Goal: Transaction & Acquisition: Obtain resource

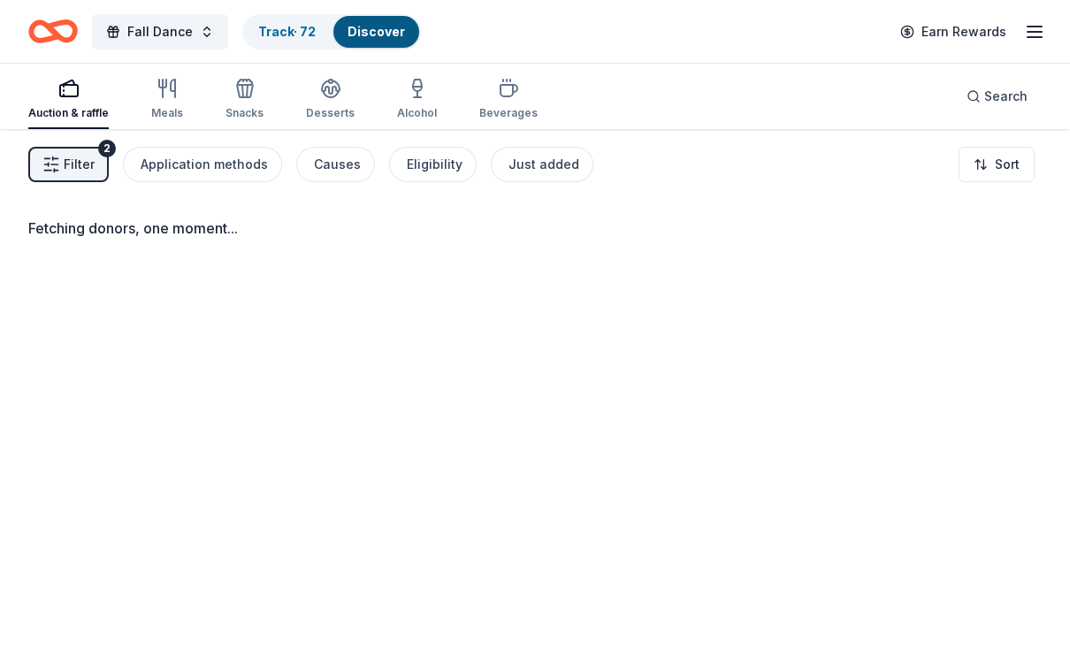
click at [1005, 476] on div "Fetching donors, one moment..." at bounding box center [535, 465] width 1070 height 672
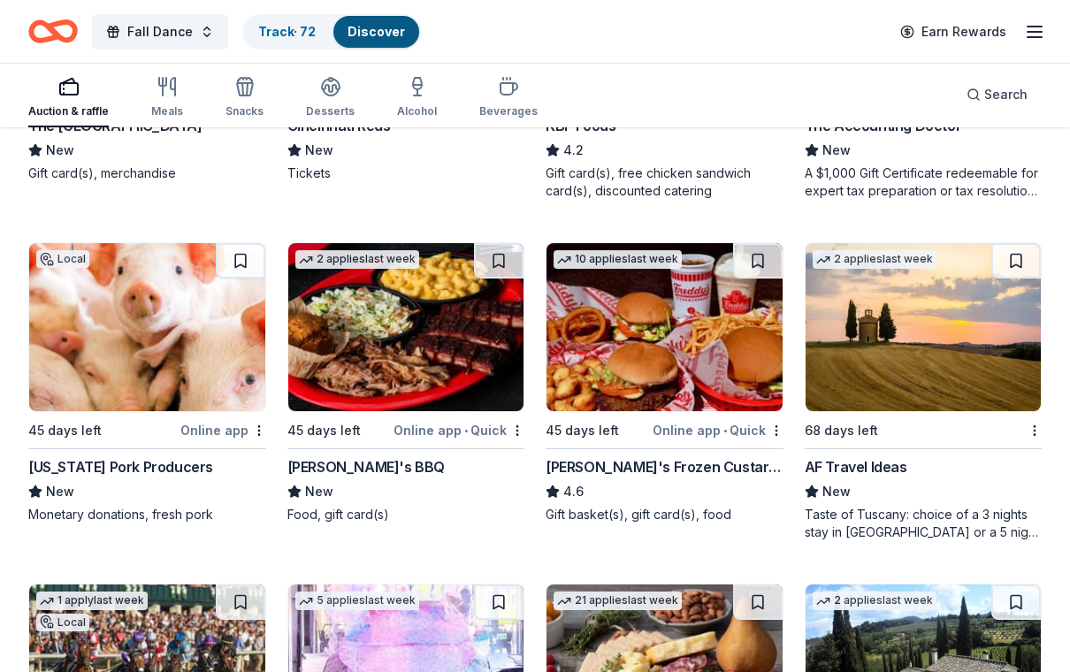
scroll to position [1821, 0]
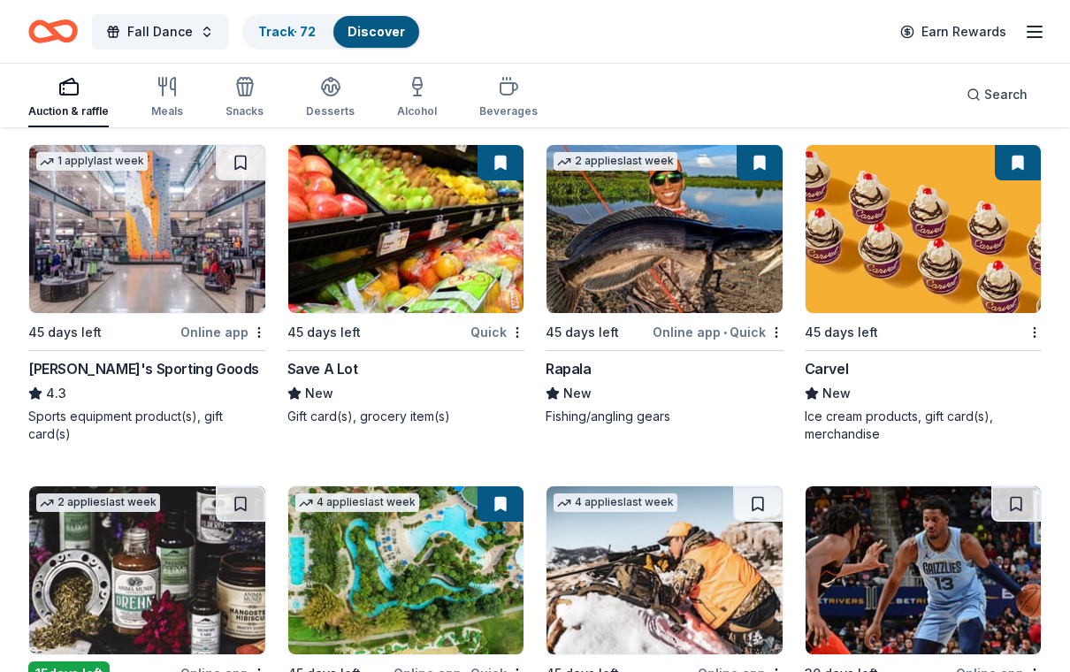
scroll to position [7909, 0]
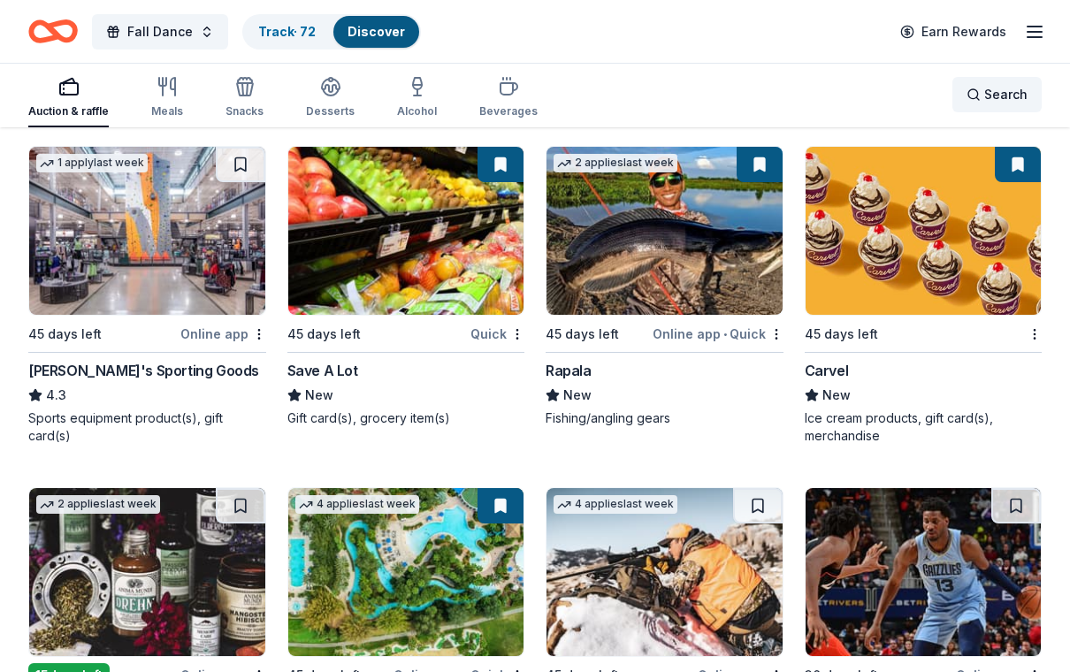
click at [996, 96] on span "Search" at bounding box center [1006, 94] width 43 height 21
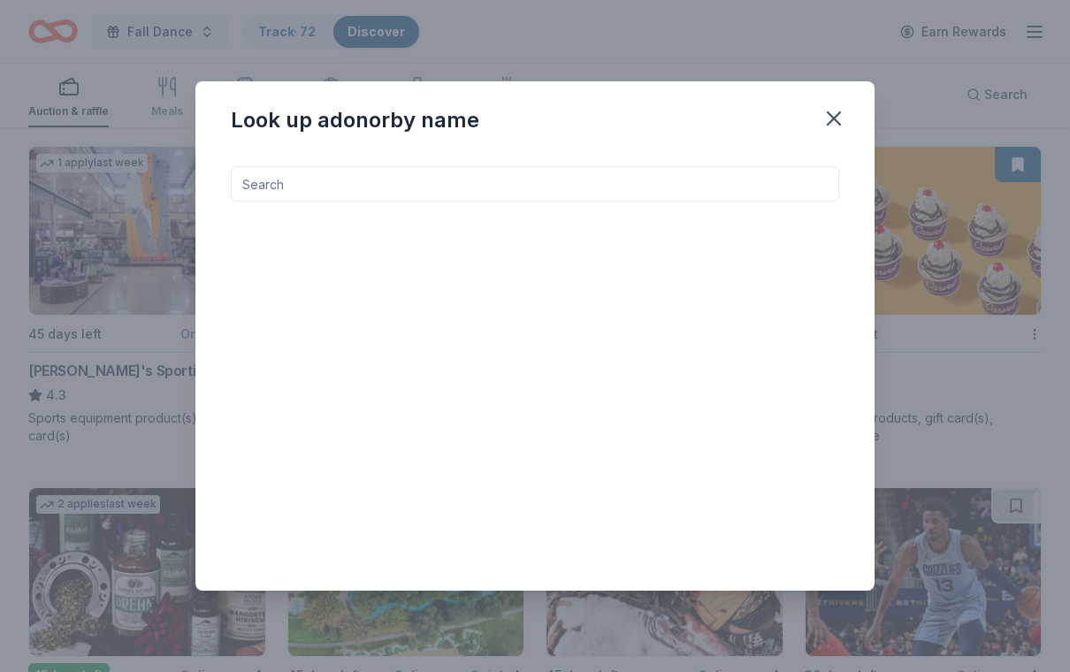
click at [268, 179] on input at bounding box center [535, 183] width 609 height 35
type input "M"
type input "C"
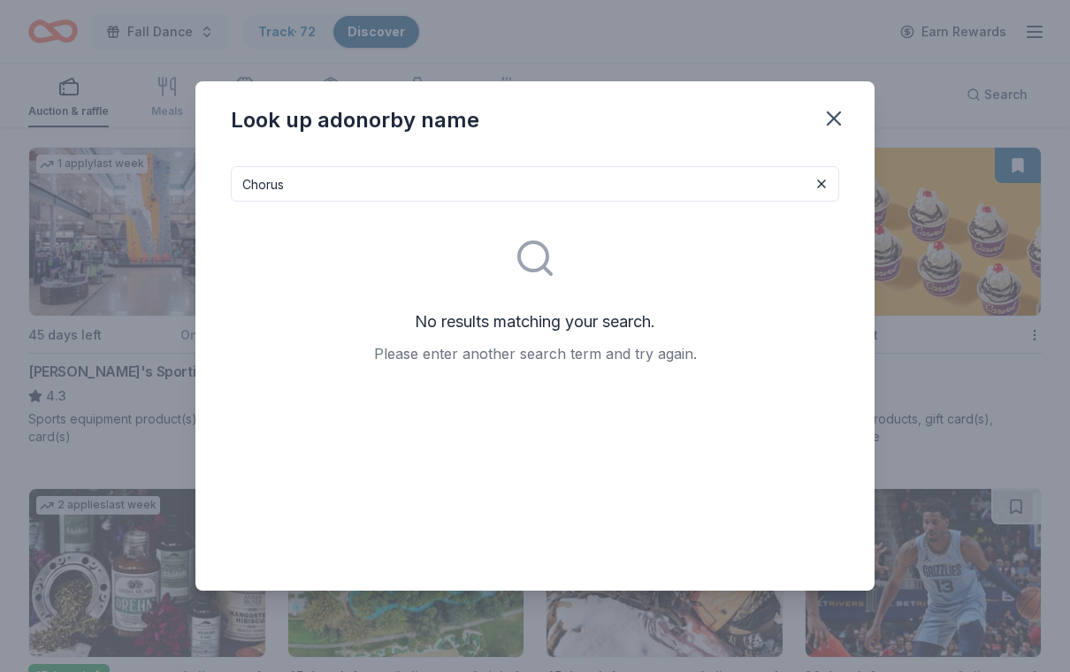
type input "Chorus"
click at [841, 105] on button "button" at bounding box center [834, 118] width 39 height 39
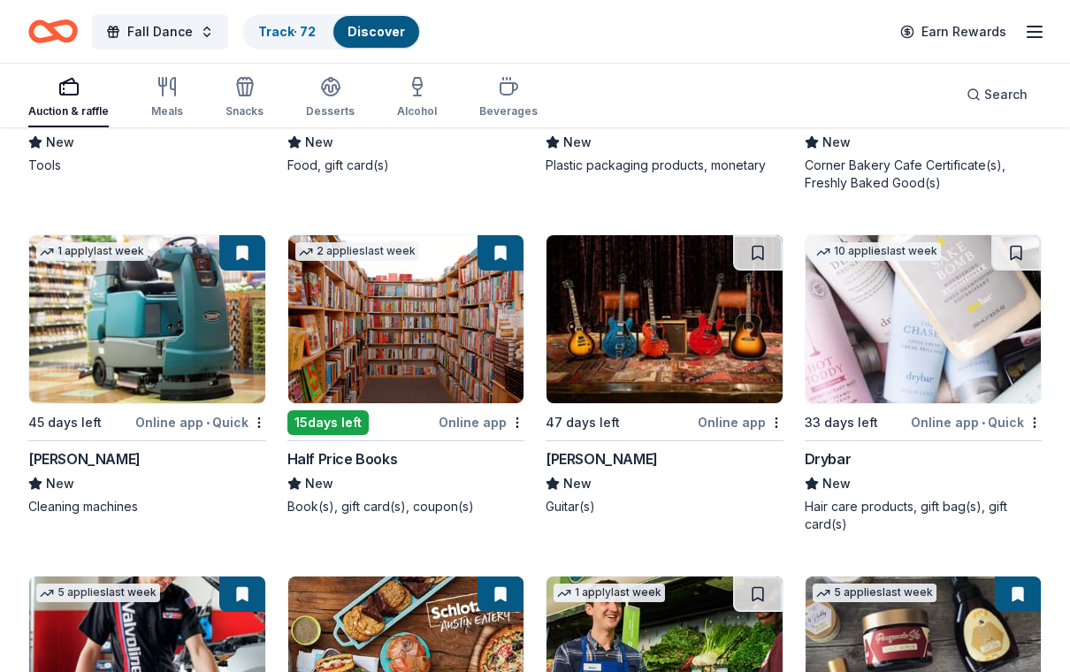
scroll to position [9170, 0]
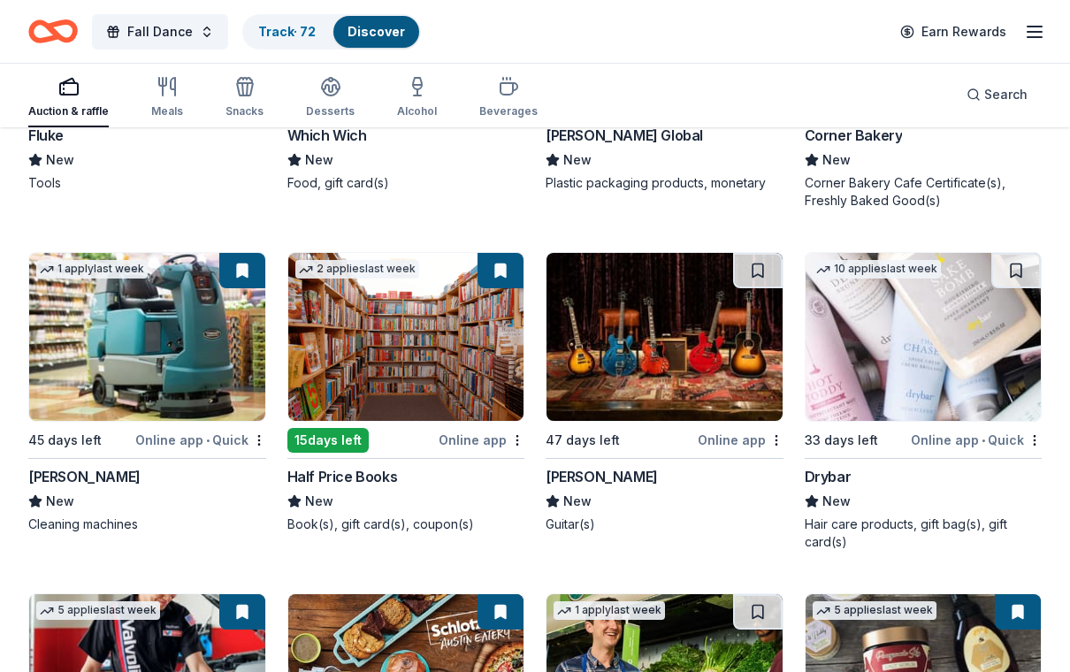
click at [681, 370] on img at bounding box center [665, 337] width 236 height 168
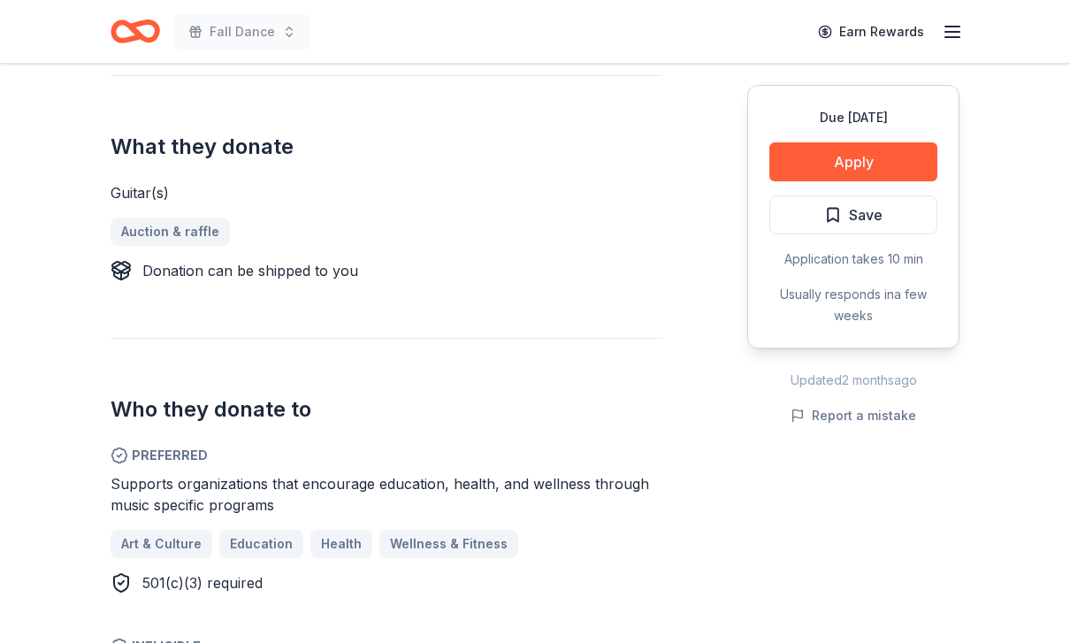
scroll to position [723, 0]
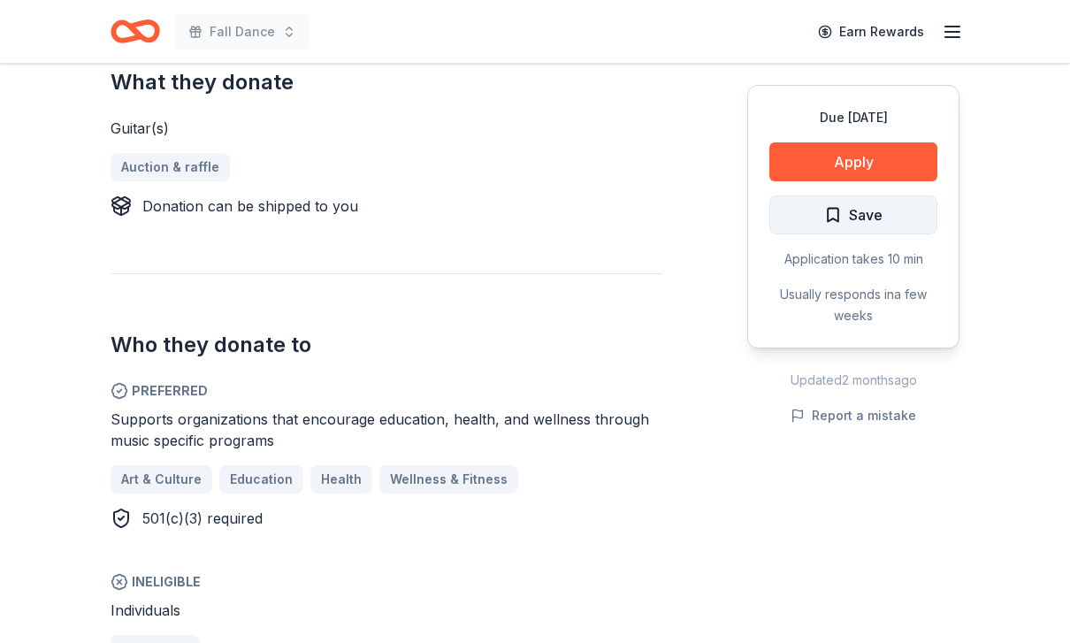
click at [828, 219] on span "Save" at bounding box center [854, 214] width 58 height 23
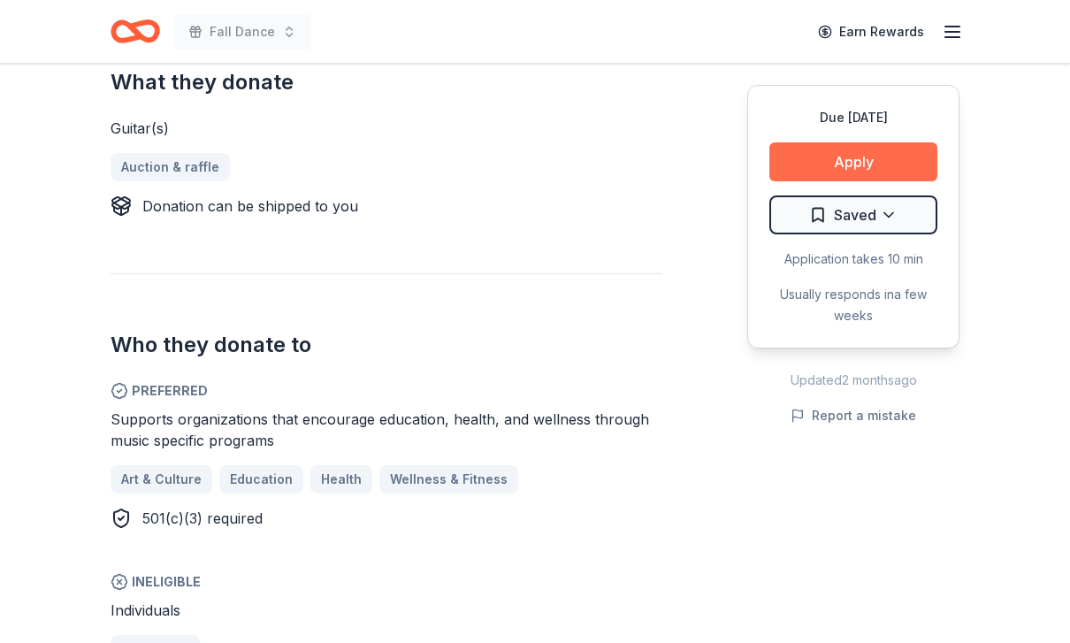
click at [863, 158] on button "Apply" at bounding box center [854, 161] width 168 height 39
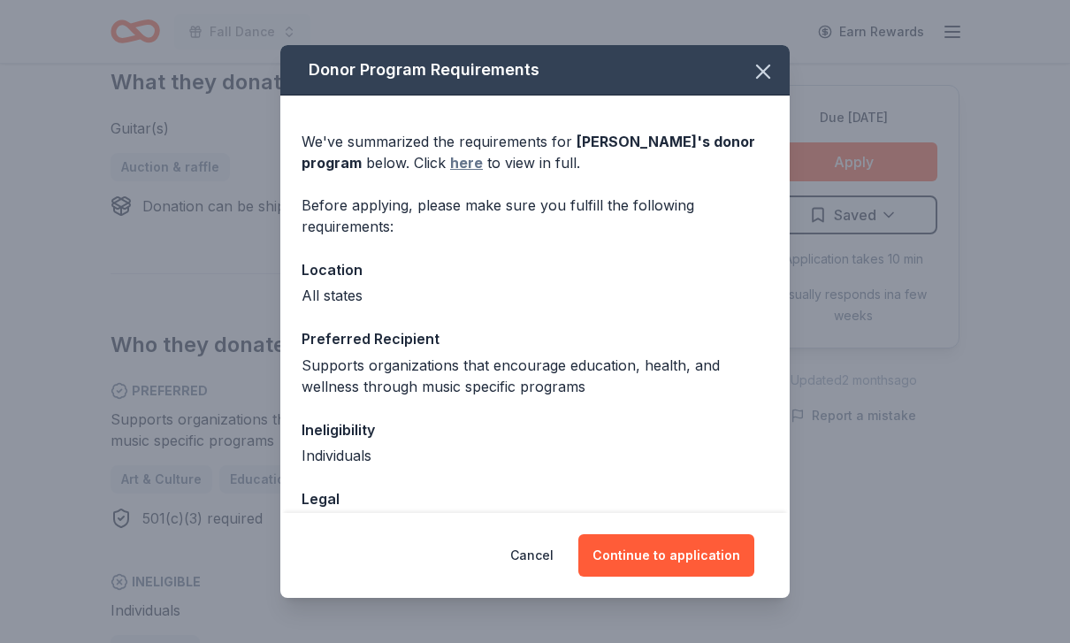
click at [450, 160] on link "here" at bounding box center [466, 162] width 33 height 21
